Goal: Navigation & Orientation: Find specific page/section

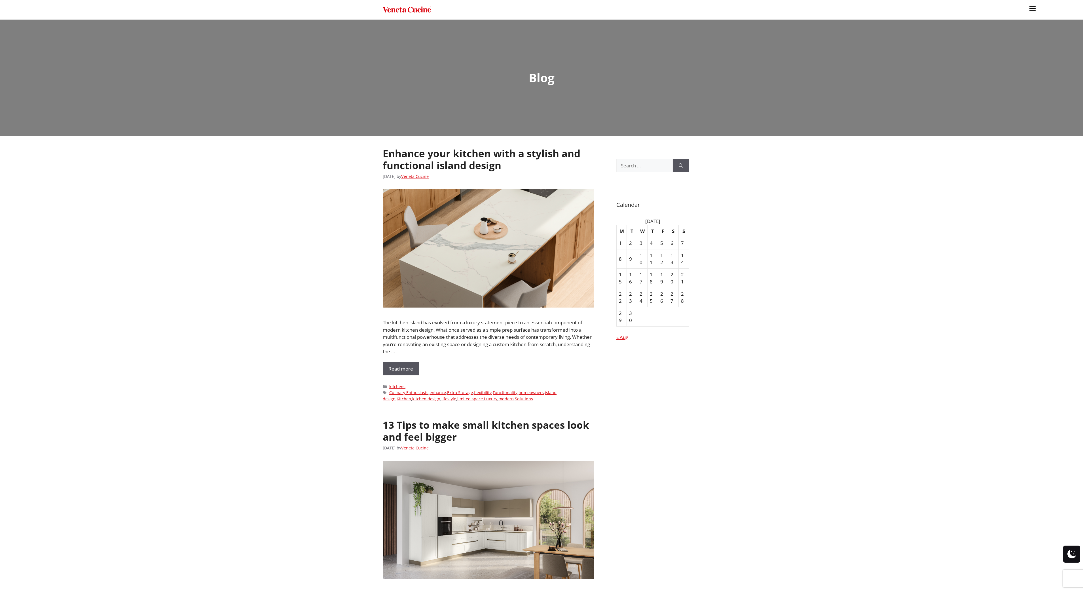
click at [220, 235] on ul "Kitchens Projects Other Products Bathrooms Closets Italian Doors About Blog Con…" at bounding box center [541, 295] width 1083 height 591
click at [300, 256] on ul "Kitchens Projects Other Products Bathrooms Closets Italian Doors About Blog Con…" at bounding box center [541, 295] width 1083 height 591
click at [403, 8] on img "Site" at bounding box center [407, 10] width 48 height 8
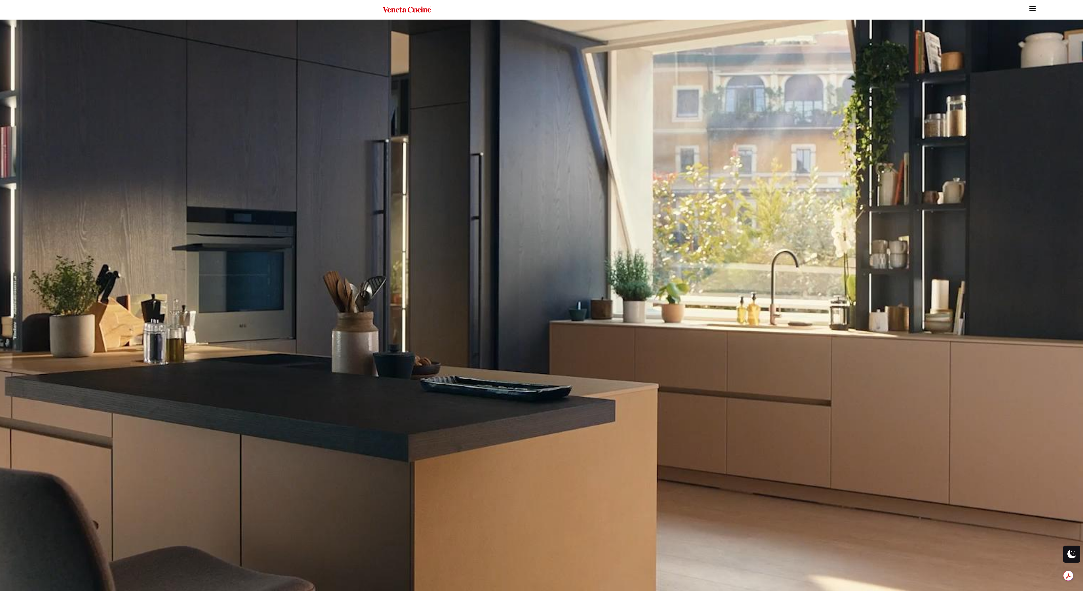
click at [1033, 9] on img "Site" at bounding box center [1033, 8] width 9 height 9
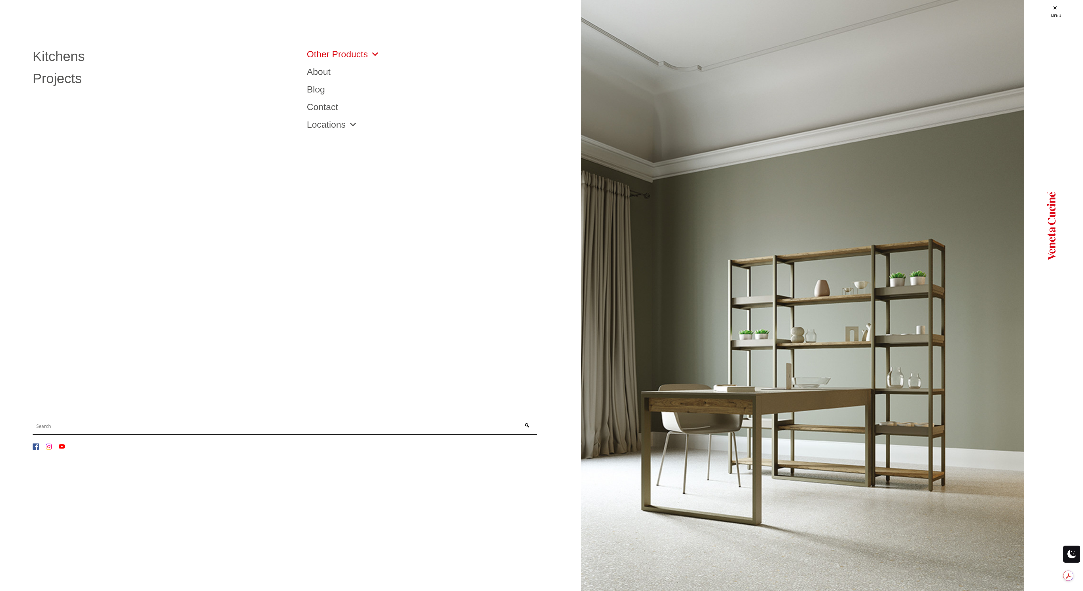
click at [326, 57] on link "Other Products" at bounding box center [343, 54] width 73 height 9
click at [346, 58] on link "Other Products" at bounding box center [343, 54] width 73 height 9
click at [1057, 10] on link "Site" at bounding box center [1056, 9] width 54 height 18
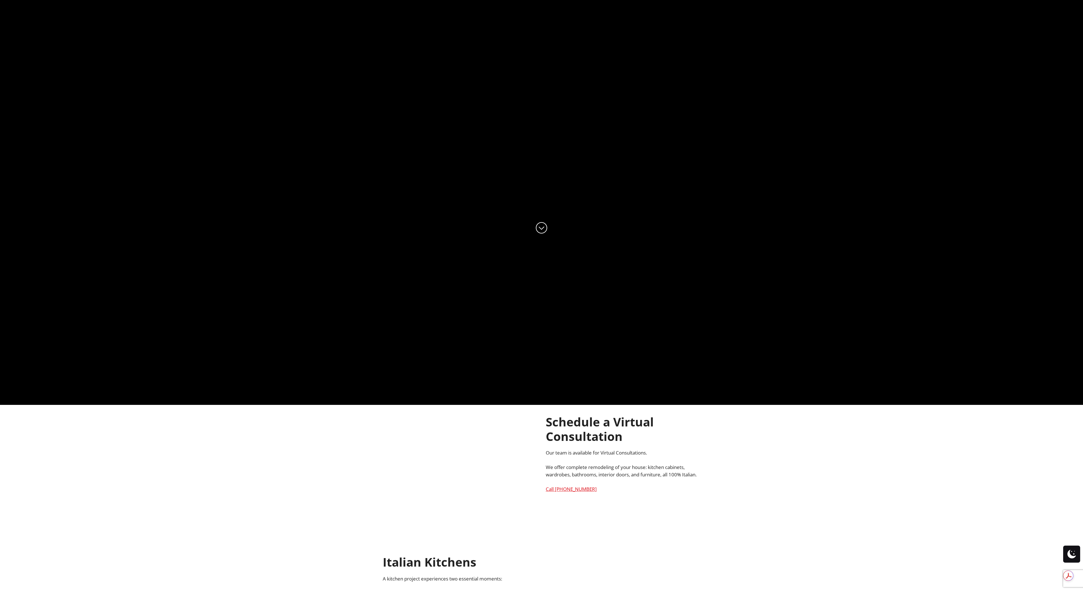
scroll to position [316, 0]
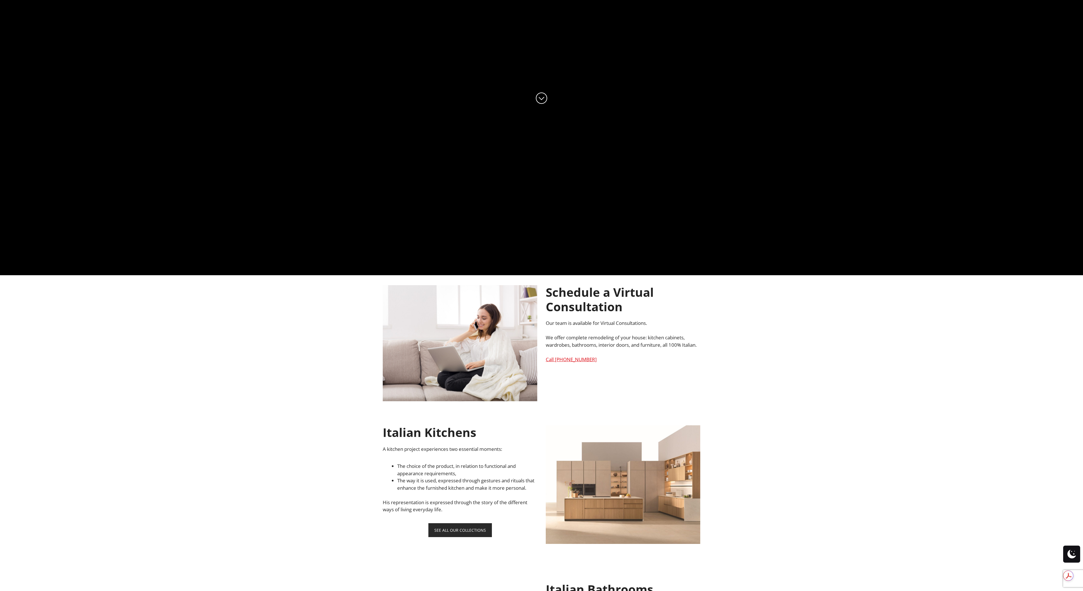
click at [241, 375] on ul "Kitchens Projects Other Products Bathrooms Closets Italian Doors About Blog Con…" at bounding box center [541, 295] width 1083 height 591
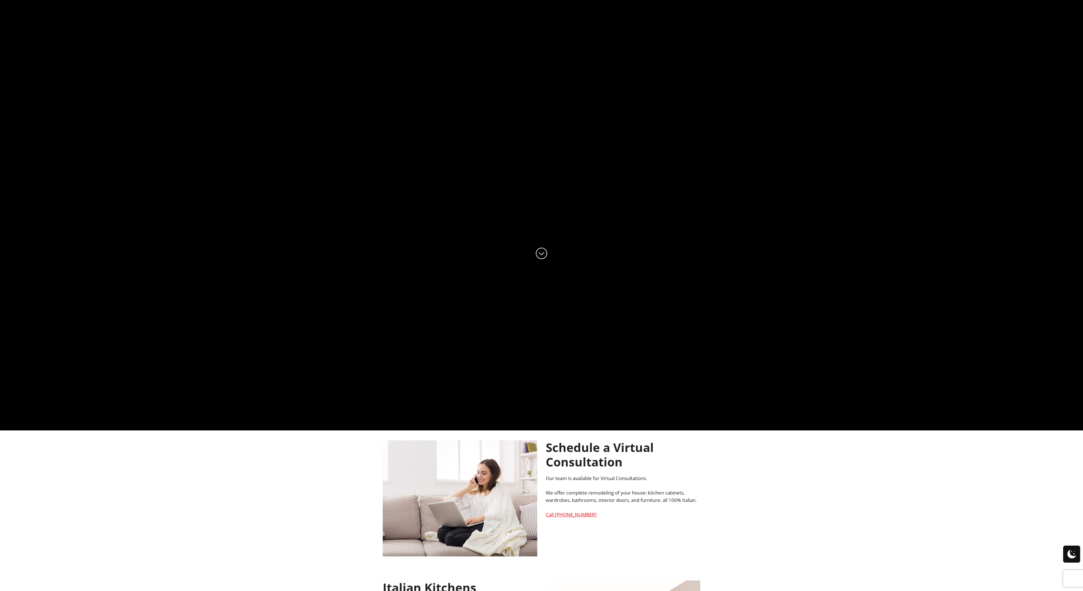
scroll to position [0, 0]
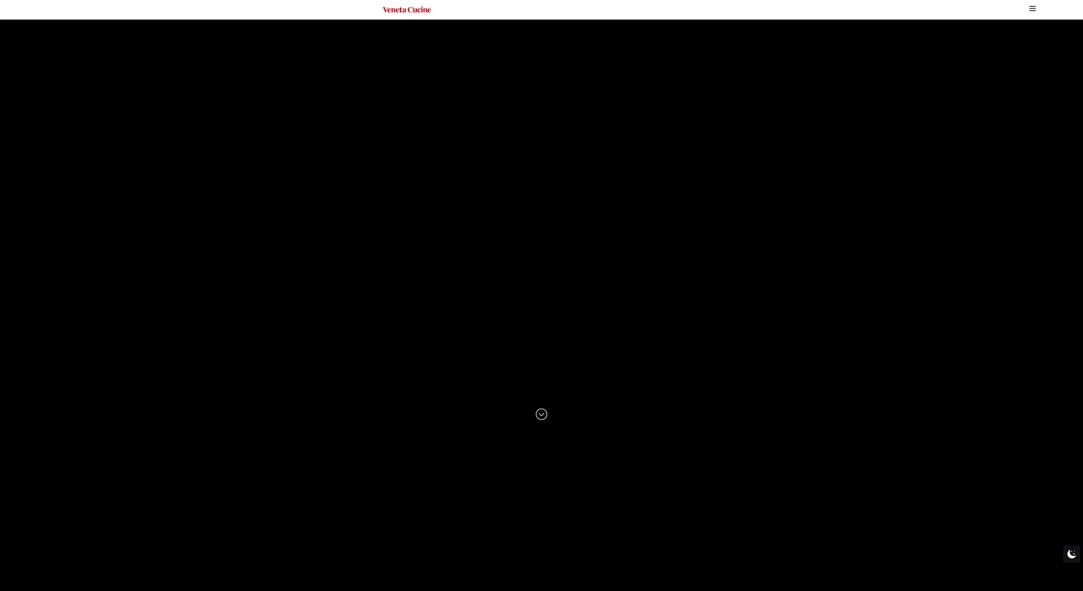
click at [392, 9] on img "Site" at bounding box center [407, 10] width 48 height 8
click at [1033, 9] on img "Site" at bounding box center [1033, 8] width 9 height 9
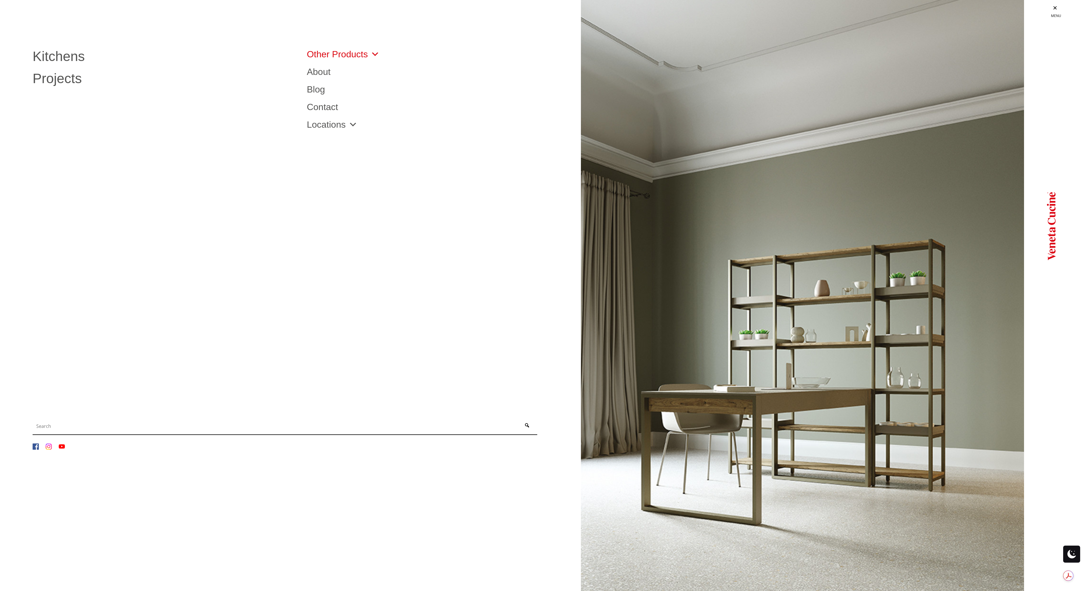
click at [315, 54] on link "Other Products" at bounding box center [343, 54] width 73 height 9
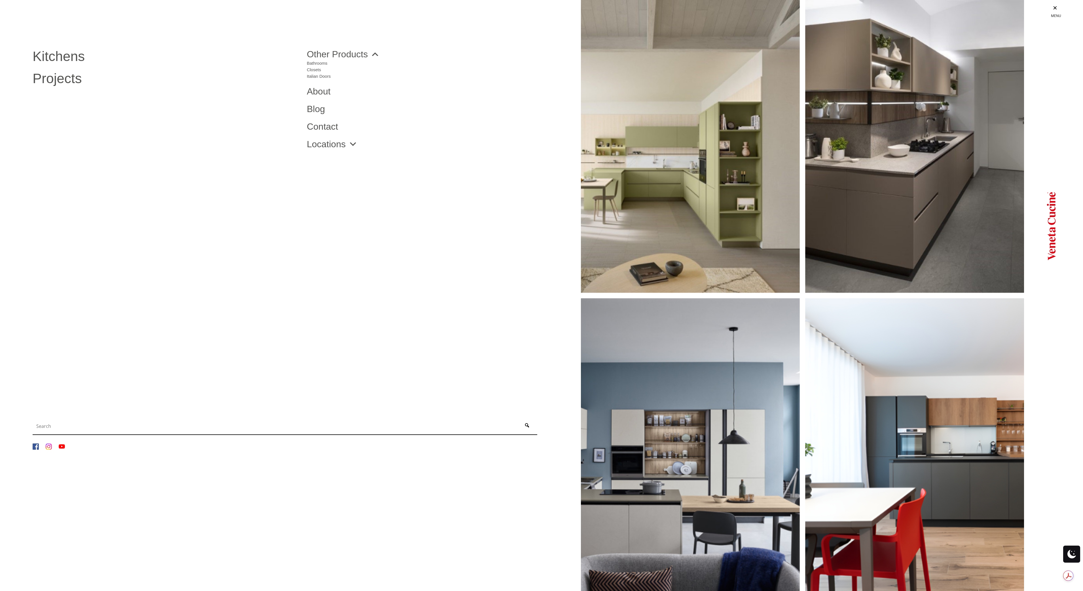
click at [202, 189] on li "Kitchens Projects Other Products Bathrooms Closets Italian Doors About Blog Con…" at bounding box center [541, 206] width 1083 height 413
